Goal: Information Seeking & Learning: Learn about a topic

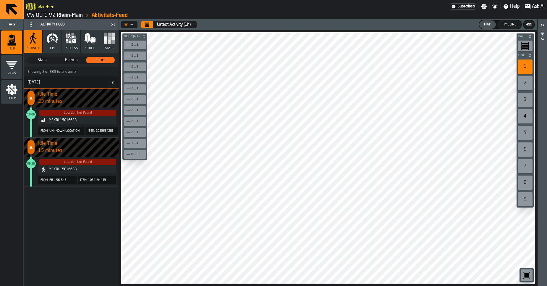
click at [34, 17] on link "VW OLTG VZ Rhein-Main" at bounding box center [55, 15] width 56 height 7
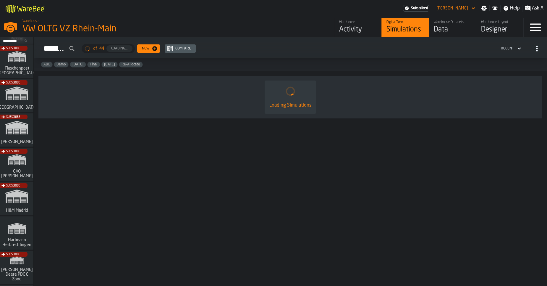
scroll to position [71, 0]
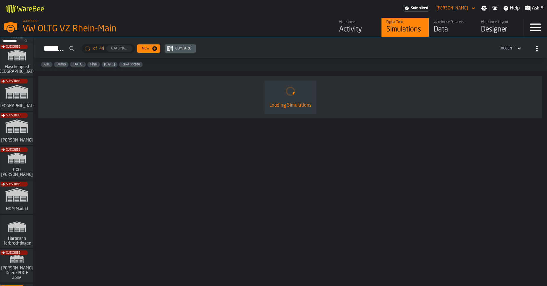
click at [18, 128] on div "Subscribe" at bounding box center [15, 130] width 33 height 34
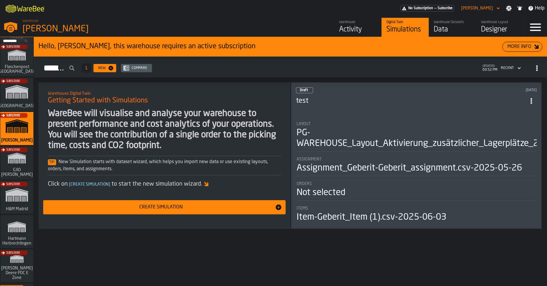
click at [356, 30] on div "Activity" at bounding box center [358, 29] width 38 height 9
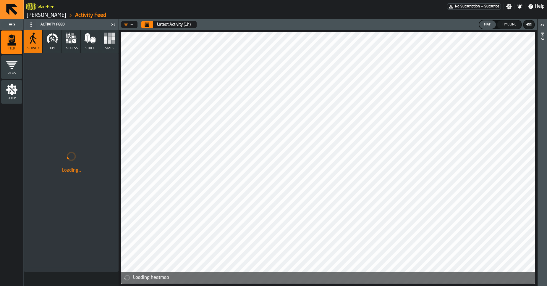
click at [52, 45] on button "KPI" at bounding box center [52, 41] width 18 height 23
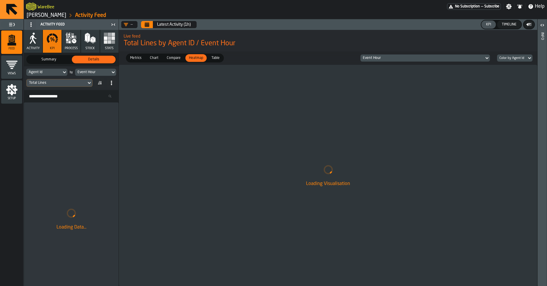
click at [147, 25] on icon "Calendar" at bounding box center [147, 25] width 4 height 3
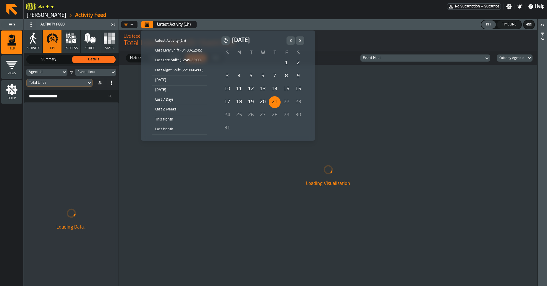
click at [163, 76] on li "Today" at bounding box center [179, 81] width 55 height 10
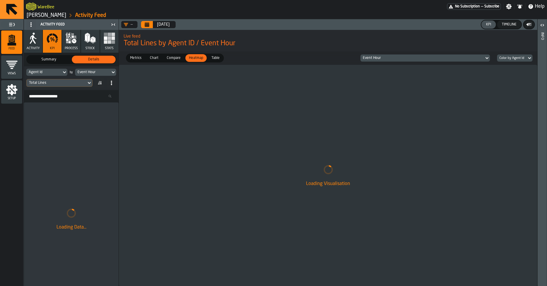
click at [54, 83] on div "Total Lines" at bounding box center [56, 83] width 55 height 4
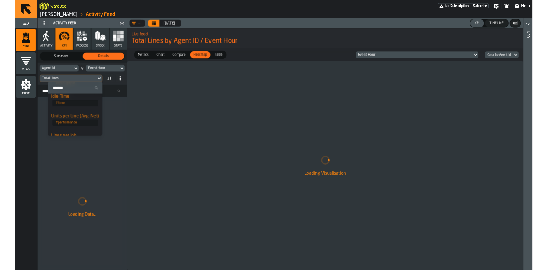
scroll to position [49, 0]
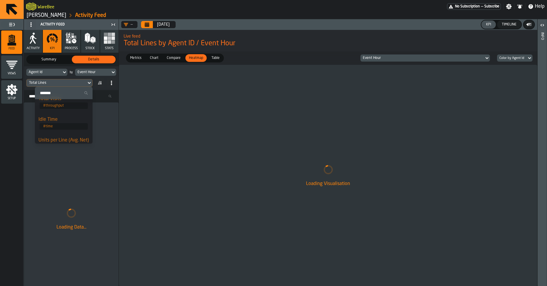
click at [59, 119] on div "Idle Time" at bounding box center [63, 119] width 51 height 7
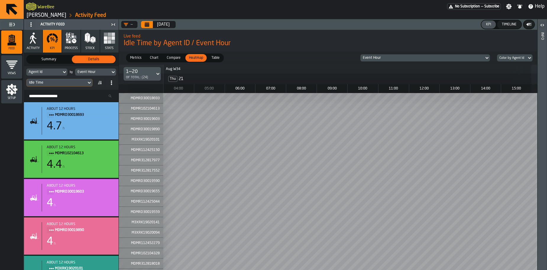
click at [73, 84] on div "Idle Time" at bounding box center [56, 83] width 55 height 4
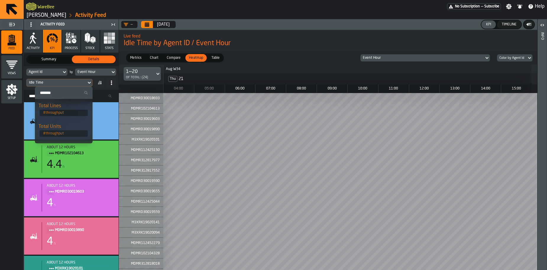
click at [255, 67] on div "Aug W34" at bounding box center [347, 69] width 368 height 9
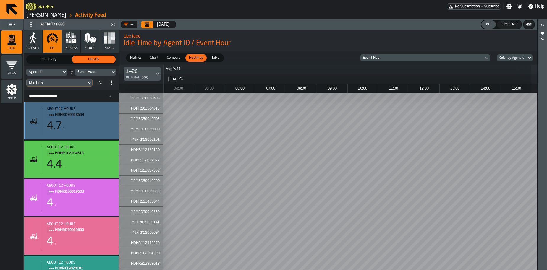
click at [90, 128] on div "4.7 h" at bounding box center [80, 127] width 67 height 12
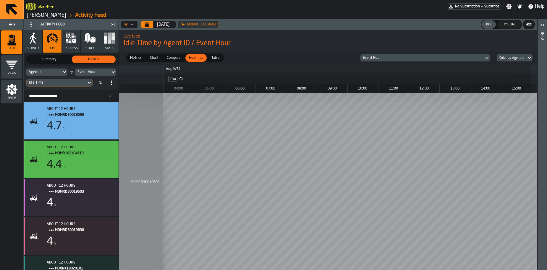
click at [85, 168] on div "4.4 h" at bounding box center [80, 165] width 67 height 12
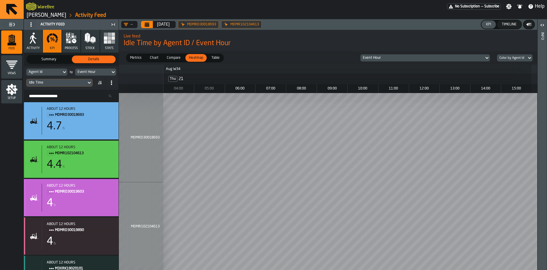
click at [81, 206] on div "4 h" at bounding box center [80, 204] width 67 height 12
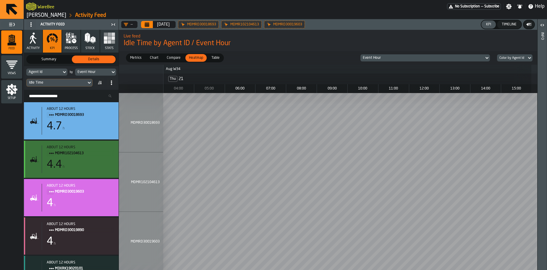
click at [89, 173] on div "about 12 hours MDMR102104613 4.4 h" at bounding box center [78, 160] width 72 height 28
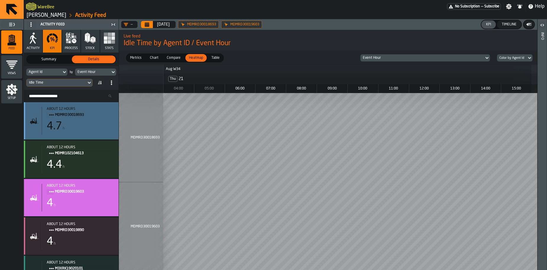
click at [74, 127] on div "4.7 h" at bounding box center [80, 127] width 67 height 12
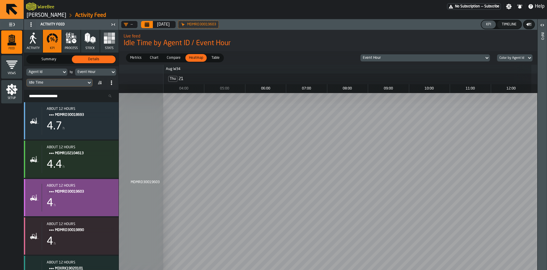
click at [76, 188] on div "about 12 hours MDMRD30019603" at bounding box center [80, 189] width 67 height 11
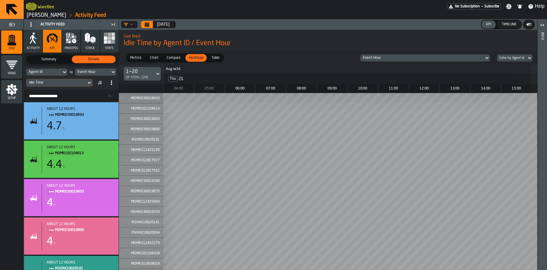
click at [99, 84] on icon at bounding box center [99, 84] width 2 height 1
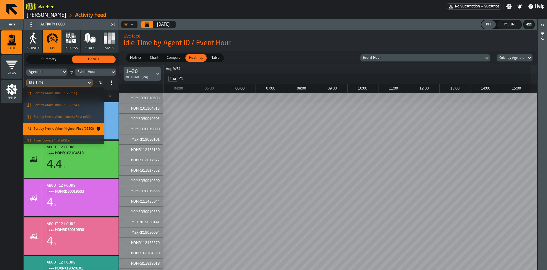
click at [125, 95] on div "1 MDMRD30018693" at bounding box center [141, 98] width 44 height 10
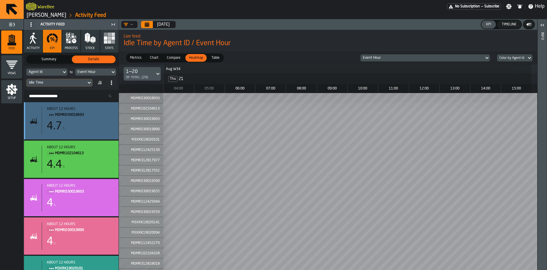
click at [88, 130] on div "4.7 h" at bounding box center [80, 127] width 67 height 12
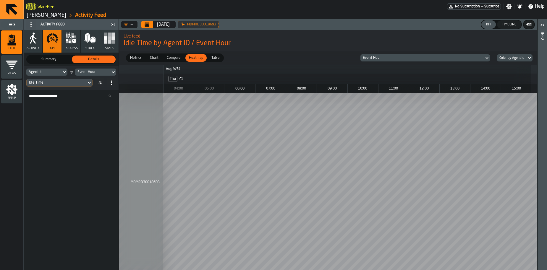
scroll to position [718, 0]
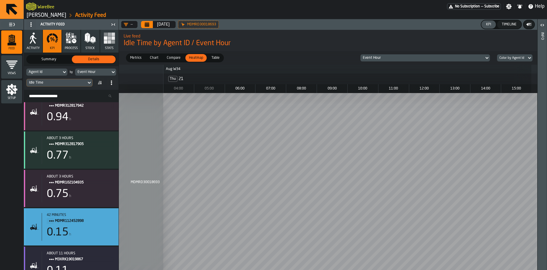
click at [73, 228] on div "0.15 h" at bounding box center [80, 233] width 67 height 12
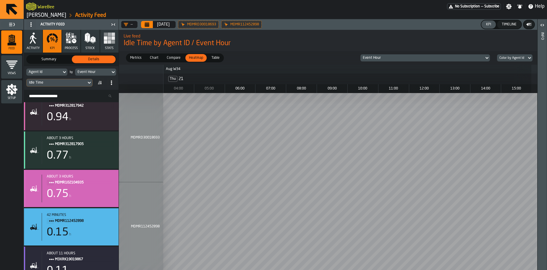
click at [92, 197] on div "0.75 h" at bounding box center [80, 194] width 67 height 12
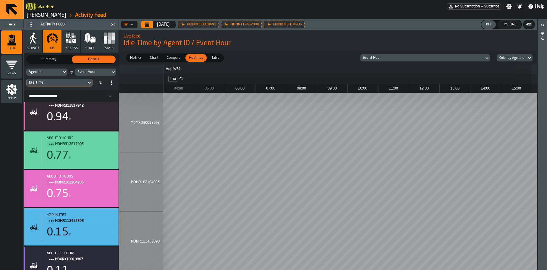
click at [77, 152] on div "0.77 h" at bounding box center [80, 156] width 67 height 12
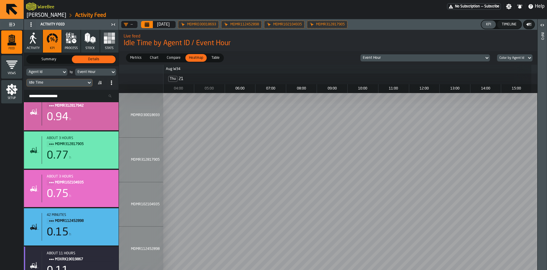
click at [87, 123] on div "0.94 h" at bounding box center [80, 118] width 67 height 12
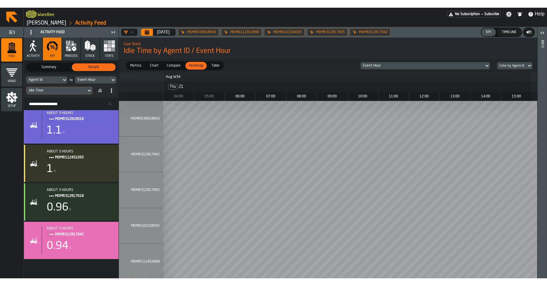
scroll to position [527, 0]
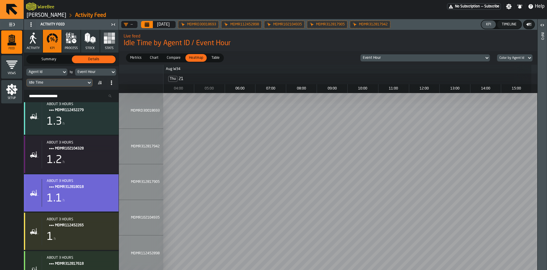
click at [85, 204] on div "1.1 h" at bounding box center [80, 199] width 67 height 12
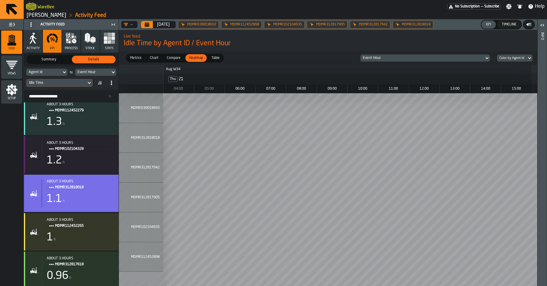
click at [0, 0] on icon at bounding box center [0, 0] width 0 height 0
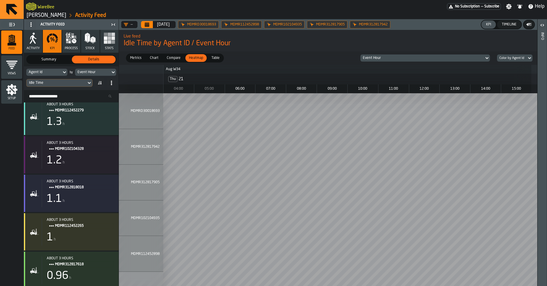
click at [0, 0] on icon at bounding box center [0, 0] width 0 height 0
drag, startPoint x: 268, startPoint y: 25, endPoint x: 233, endPoint y: 25, distance: 34.3
click at [0, 0] on icon at bounding box center [0, 0] width 0 height 0
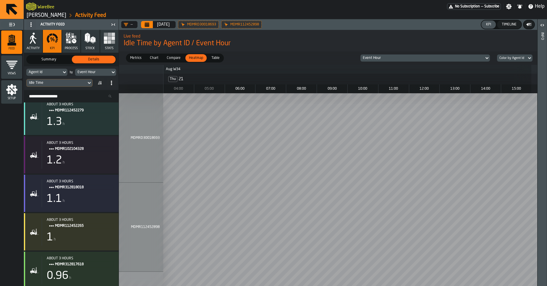
click at [0, 0] on icon at bounding box center [0, 0] width 0 height 0
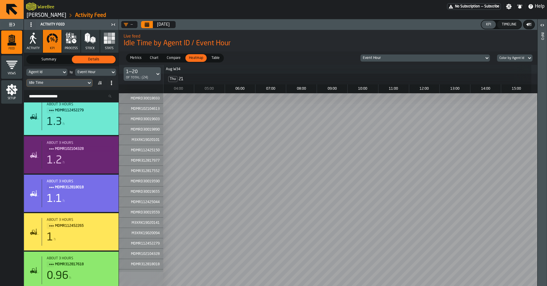
click at [508, 24] on div "Timeline" at bounding box center [510, 24] width 20 height 4
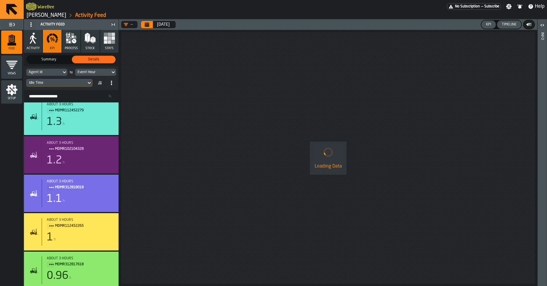
click at [489, 24] on div "KPI" at bounding box center [489, 24] width 10 height 4
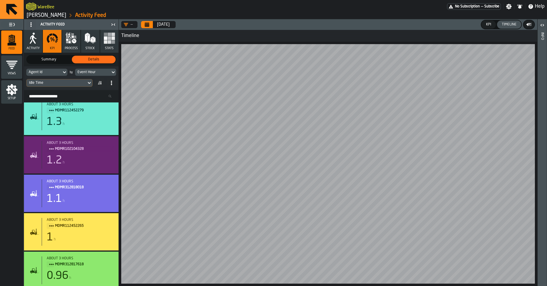
click at [132, 25] on div "—" at bounding box center [128, 24] width 9 height 5
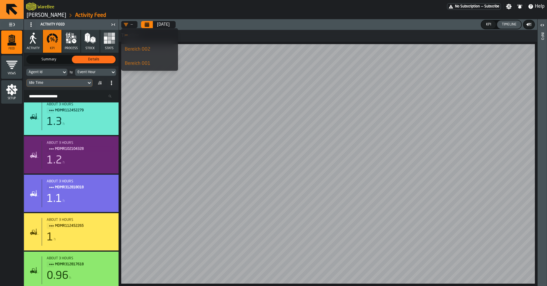
click at [167, 9] on div "WareBee" at bounding box center [236, 6] width 421 height 11
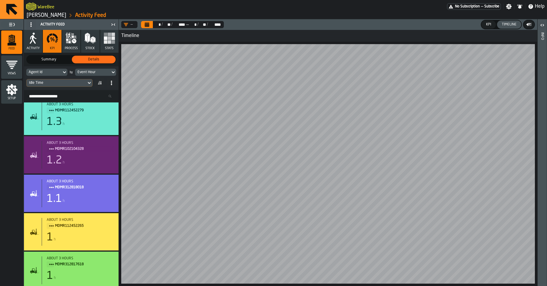
click at [151, 27] on button "Calendar" at bounding box center [147, 24] width 12 height 7
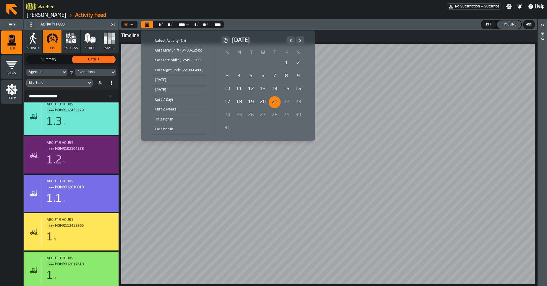
click at [263, 103] on div "20" at bounding box center [263, 102] width 12 height 12
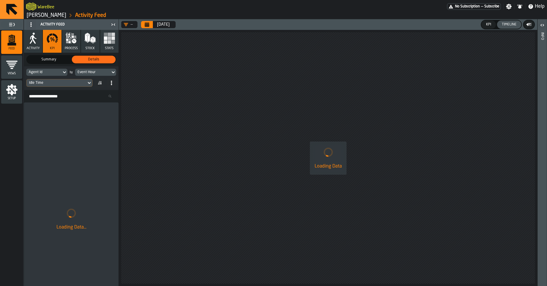
click at [148, 25] on icon "Calendar" at bounding box center [147, 25] width 4 height 3
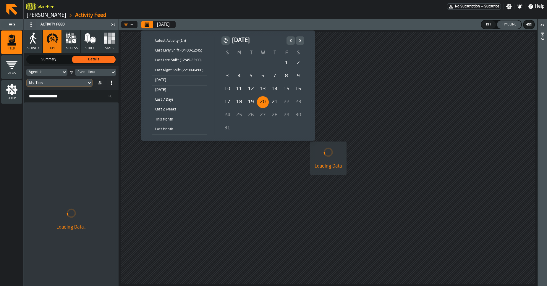
click at [168, 51] on div "Last Early Shift (04:00-12:45)" at bounding box center [179, 50] width 55 height 7
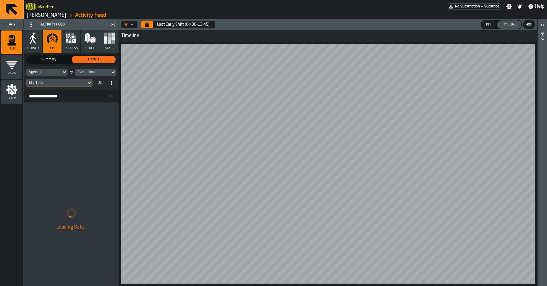
scroll to position [327, 0]
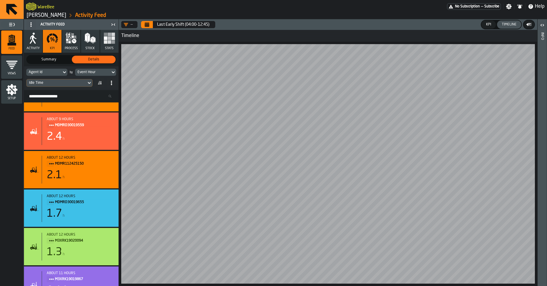
click at [487, 26] on div "KPI" at bounding box center [489, 24] width 10 height 4
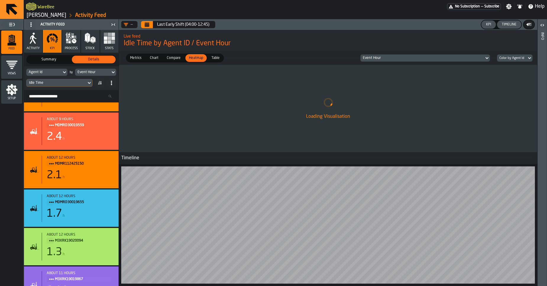
click at [507, 25] on div "Timeline" at bounding box center [510, 24] width 20 height 4
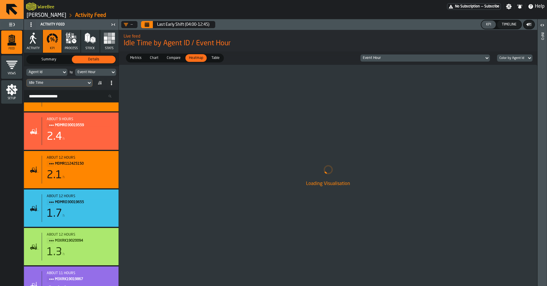
click at [490, 26] on div "KPI" at bounding box center [489, 24] width 10 height 4
click at [505, 26] on div "Timeline" at bounding box center [510, 24] width 20 height 4
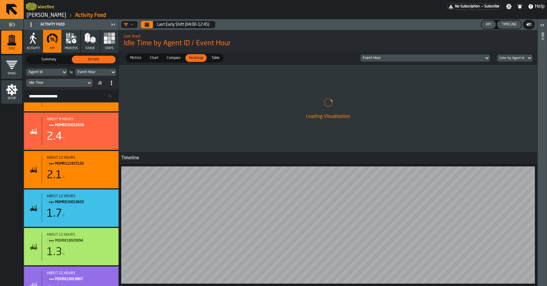
click at [488, 25] on div "KPI" at bounding box center [489, 24] width 10 height 4
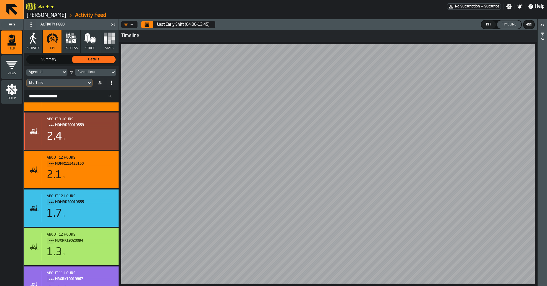
click at [95, 141] on div "2.4 h" at bounding box center [80, 137] width 67 height 12
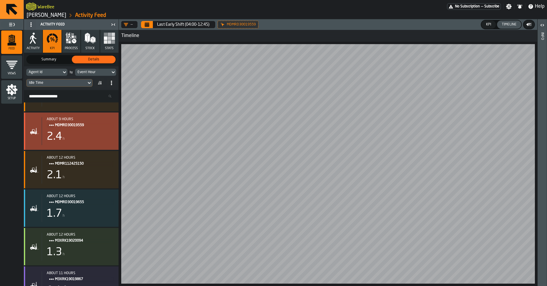
click at [95, 141] on div "2.4 h" at bounding box center [80, 137] width 67 height 12
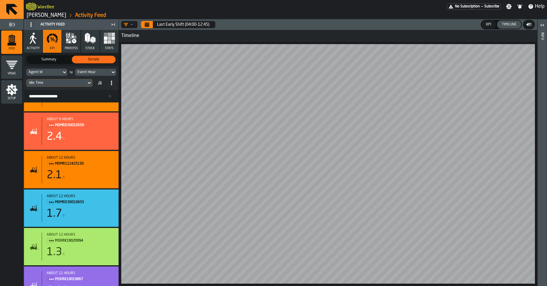
click at [41, 19] on header "Activity Feed" at bounding box center [71, 24] width 95 height 11
click at [41, 18] on link "[PERSON_NAME]" at bounding box center [47, 15] width 40 height 7
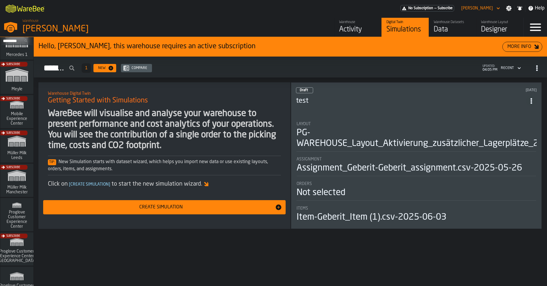
scroll to position [360, 0]
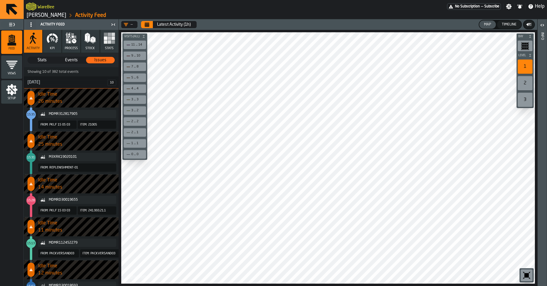
click at [56, 16] on link "[PERSON_NAME]" at bounding box center [47, 15] width 40 height 7
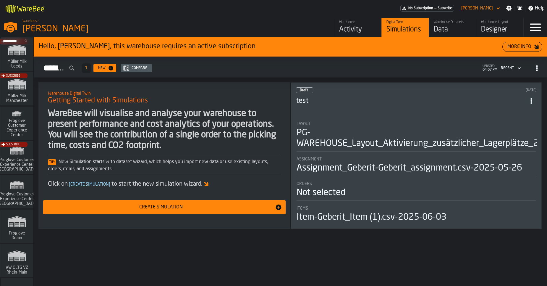
scroll to position [481, 0]
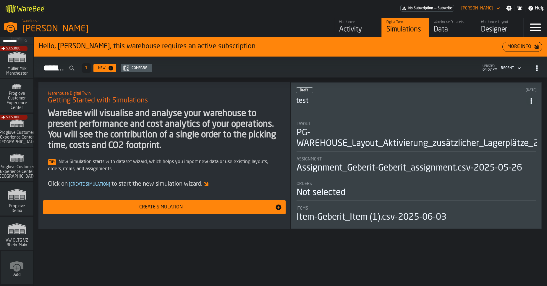
click at [15, 239] on span "VW OLTG VZ Rhein-Main" at bounding box center [17, 242] width 28 height 9
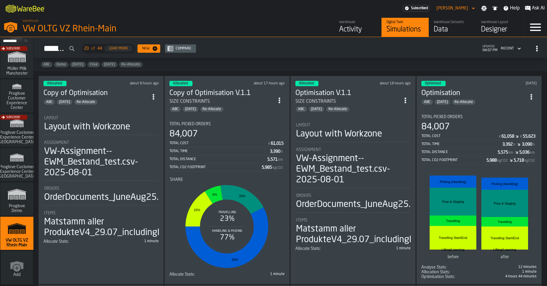
click at [130, 106] on div "Allocated about 8 hours ago Copy of Optimisation ABC [DATE] Re-Allocate Layout …" at bounding box center [100, 180] width 125 height 208
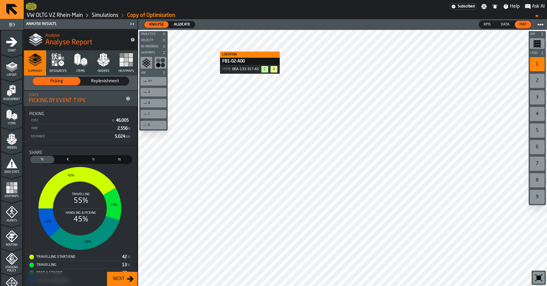
scroll to position [115, 0]
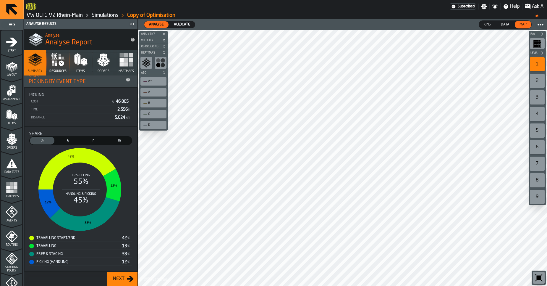
click at [537, 7] on span "Ask AI" at bounding box center [538, 6] width 13 height 7
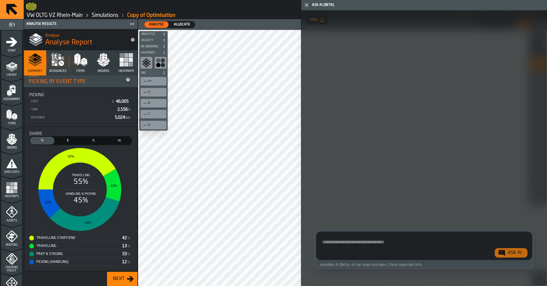
click at [305, 5] on icon "button-toggle-Close me" at bounding box center [306, 4] width 7 height 7
